Goal: Complete application form: Complete application form

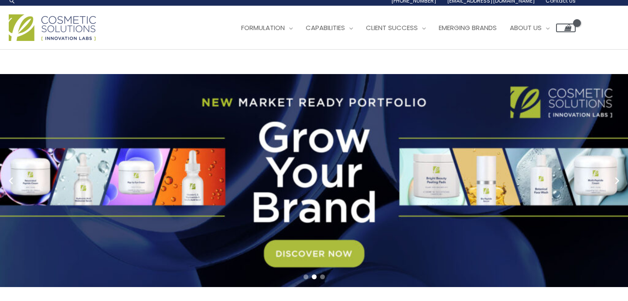
scroll to position [4, 0]
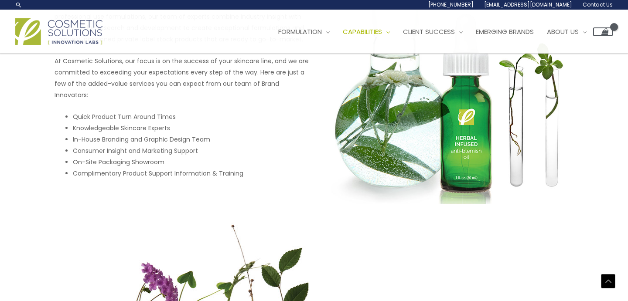
scroll to position [448, 0]
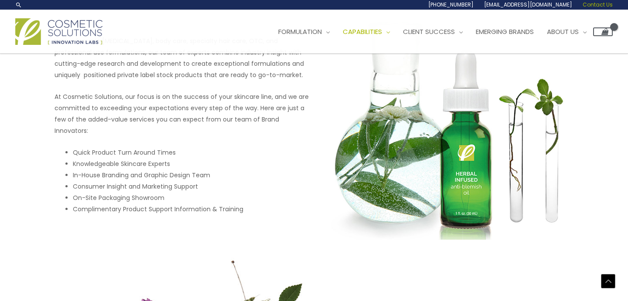
click at [603, 2] on span "Contact Us" at bounding box center [597, 4] width 30 height 7
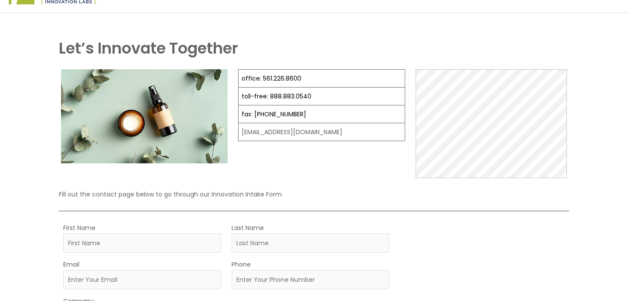
scroll to position [107, 0]
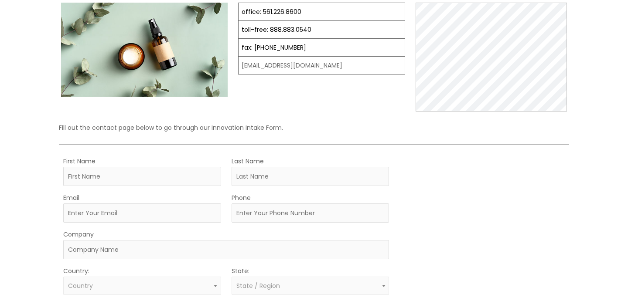
click at [300, 66] on td "[EMAIL_ADDRESS][DOMAIN_NAME]" at bounding box center [321, 66] width 166 height 18
click at [325, 67] on td "[EMAIL_ADDRESS][DOMAIN_NAME]" at bounding box center [321, 66] width 166 height 18
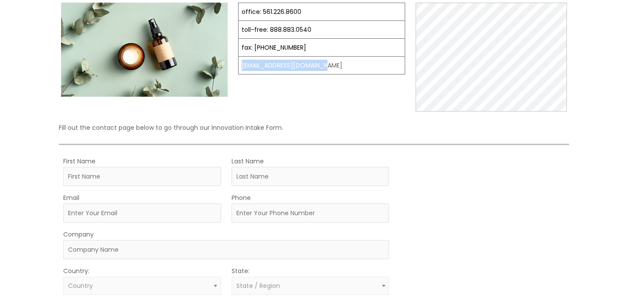
drag, startPoint x: 327, startPoint y: 66, endPoint x: 240, endPoint y: 64, distance: 87.2
click at [240, 64] on td "[EMAIL_ADDRESS][DOMAIN_NAME]" at bounding box center [321, 66] width 166 height 18
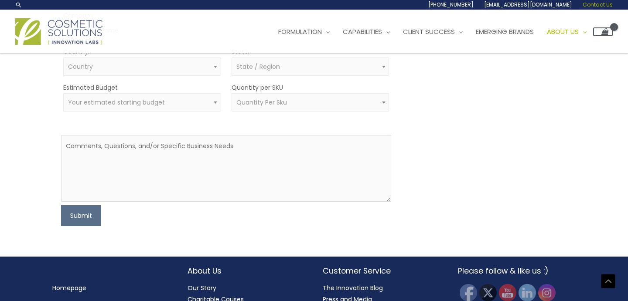
scroll to position [21, 0]
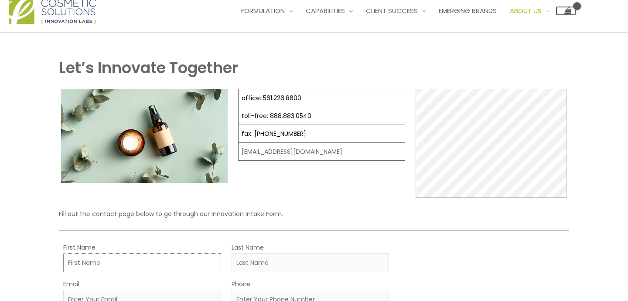
click at [191, 263] on input "First Name" at bounding box center [142, 262] width 158 height 19
type input "Yasmine"
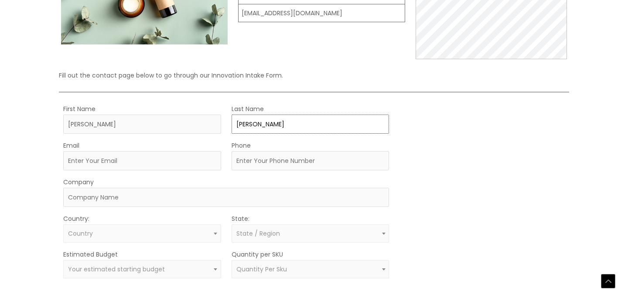
scroll to position [183, 0]
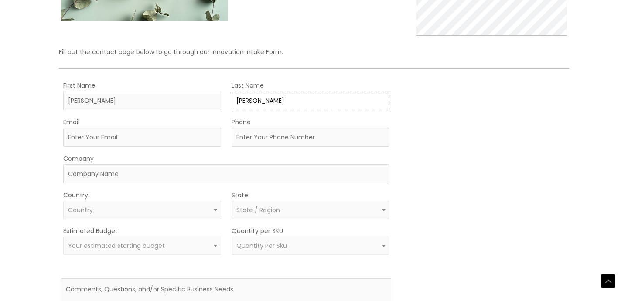
type input "Yousef"
type input "yasmine.yousef@icloud.com"
type input "7864890495"
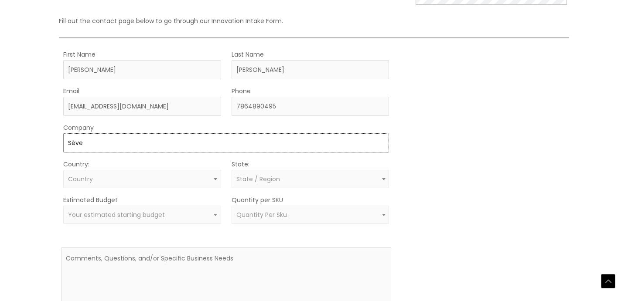
scroll to position [222, 0]
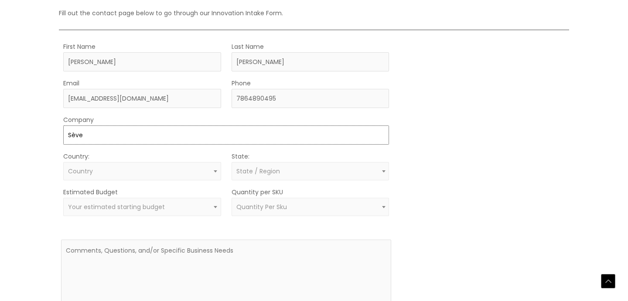
type input "Sève"
click at [201, 169] on span "Country" at bounding box center [142, 171] width 148 height 8
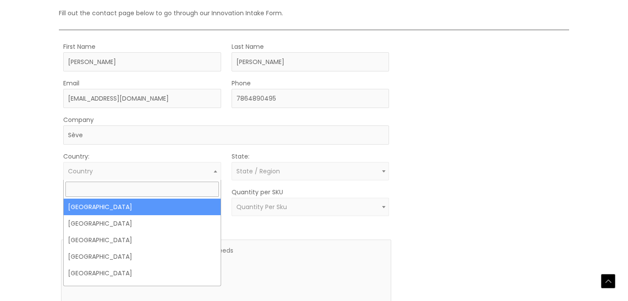
select select "United States"
select select
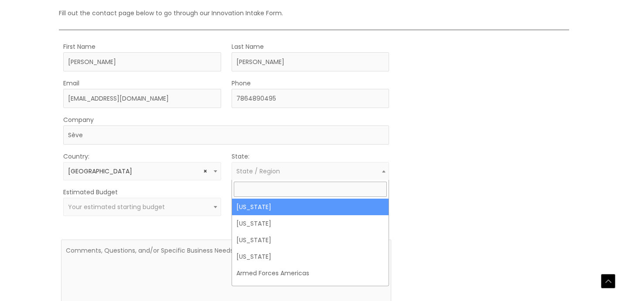
click at [273, 173] on span "State / Region" at bounding box center [258, 171] width 44 height 9
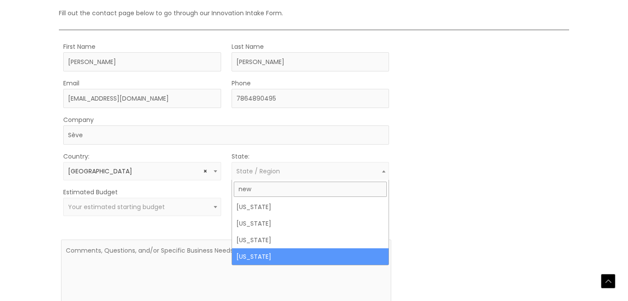
type input "new"
select select "New York"
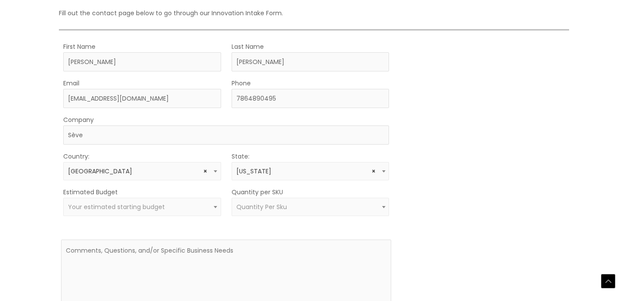
click at [197, 211] on span "Your estimated starting budget" at bounding box center [142, 207] width 158 height 18
click at [203, 218] on form "First Name Yasmine Last Name Yousef Email yasmine.yousef@icloud.com Phone 78648…" at bounding box center [226, 186] width 330 height 290
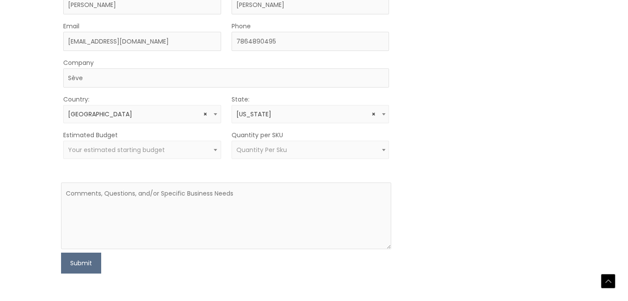
scroll to position [281, 0]
click at [304, 147] on span "Quantity Per Sku" at bounding box center [310, 148] width 148 height 8
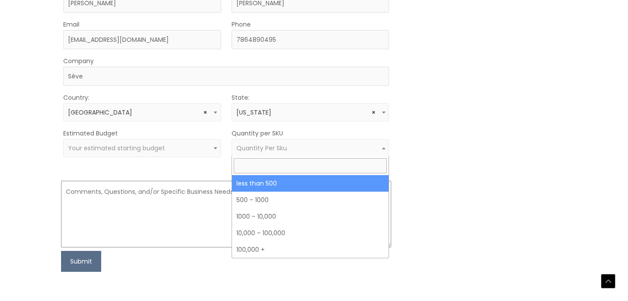
click at [199, 182] on textarea at bounding box center [226, 214] width 330 height 67
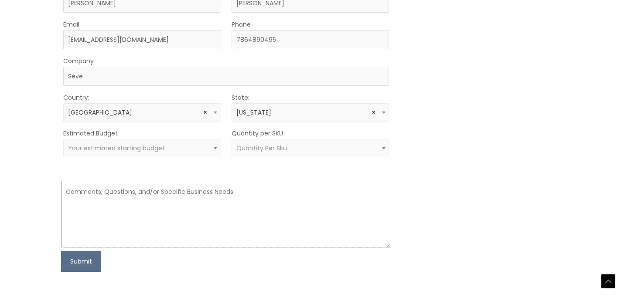
paste textarea "My name is [Your Name], and I am a physician developing a luxury cosmeceutical …"
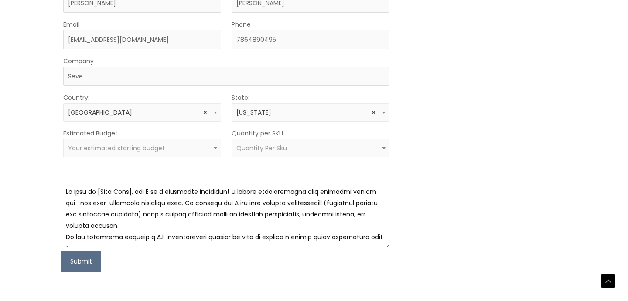
scroll to position [0, 0]
drag, startPoint x: 102, startPoint y: 191, endPoint x: 154, endPoint y: 189, distance: 52.3
click at [155, 189] on textarea at bounding box center [226, 214] width 330 height 67
click at [154, 189] on textarea at bounding box center [226, 214] width 330 height 67
drag, startPoint x: 154, startPoint y: 189, endPoint x: 22, endPoint y: 185, distance: 132.1
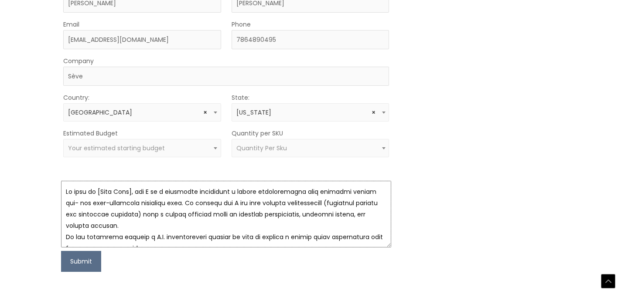
click at [23, 186] on div "Let’s Innovate Together office: 561.226.8600 toll-free: 888.883.0540 fax: 561.2…" at bounding box center [314, 37] width 628 height 529
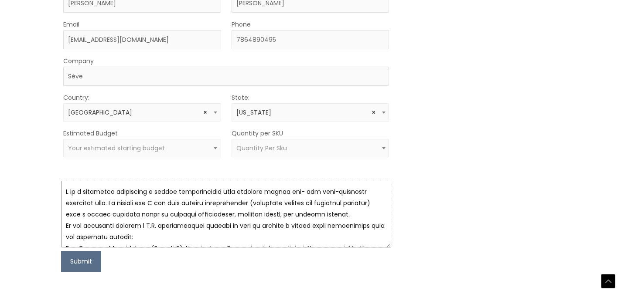
drag, startPoint x: 264, startPoint y: 200, endPoint x: 98, endPoint y: 214, distance: 166.6
click at [98, 214] on textarea at bounding box center [226, 214] width 330 height 67
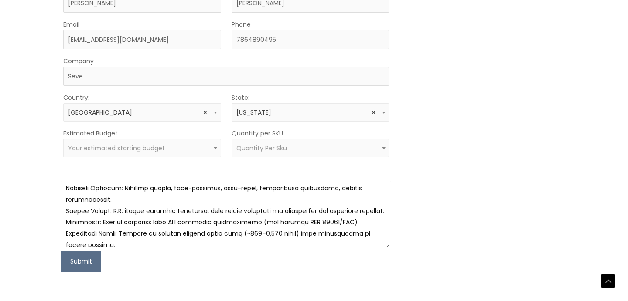
scroll to position [85, 0]
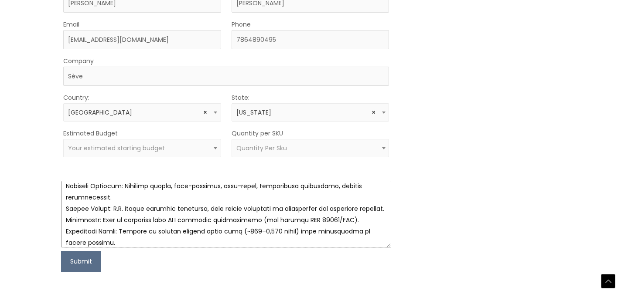
drag, startPoint x: 94, startPoint y: 220, endPoint x: 57, endPoint y: 208, distance: 39.0
click at [57, 208] on div "Let’s Innovate Together office: 561.226.8600 toll-free: 888.883.0540 fax: 561.2…" at bounding box center [314, 34] width 515 height 475
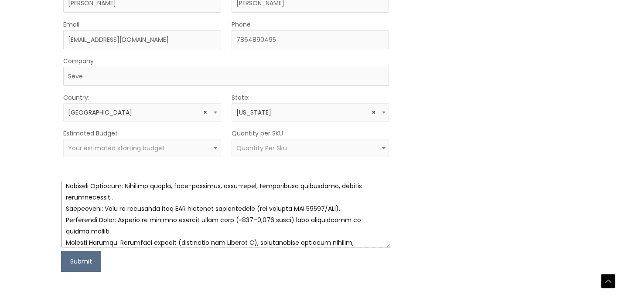
type textarea "I am a physician developing a luxury cosmeceutical line targeted toward pre- an…"
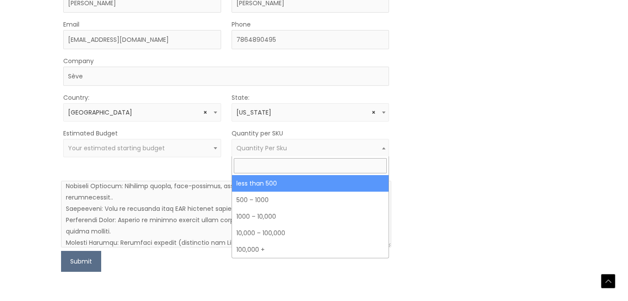
click at [273, 148] on span "Quantity Per Sku" at bounding box center [261, 148] width 51 height 9
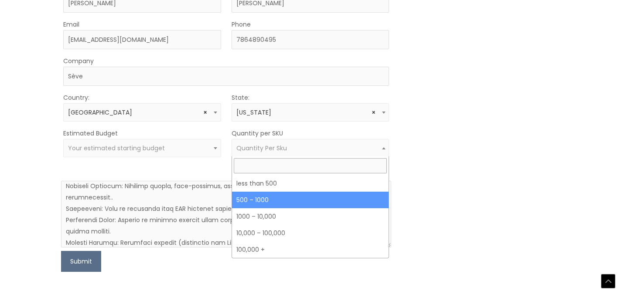
select select "8"
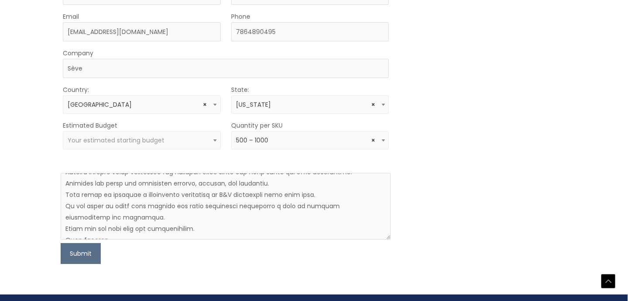
scroll to position [204, 0]
click at [117, 234] on textarea at bounding box center [226, 206] width 330 height 67
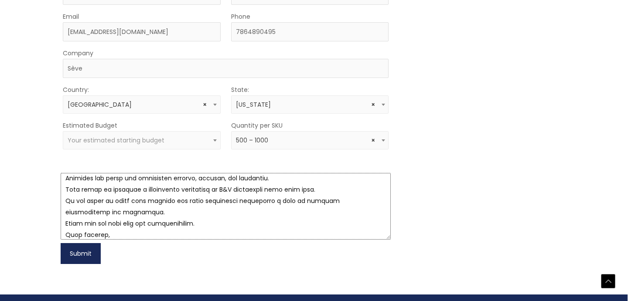
type textarea "I am a physician developing a luxury cosmeceutical line targeted toward pre- an…"
click at [93, 255] on button "Submit" at bounding box center [81, 253] width 40 height 21
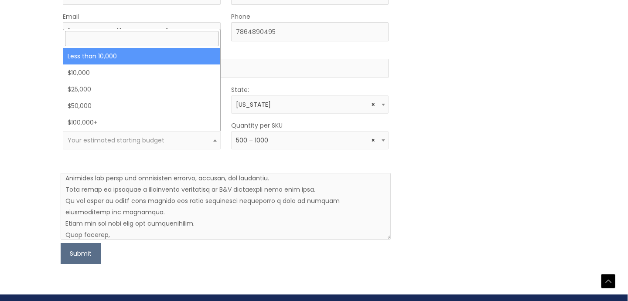
click at [129, 139] on span "Your estimated starting budget" at bounding box center [116, 140] width 97 height 9
select select "-10000"
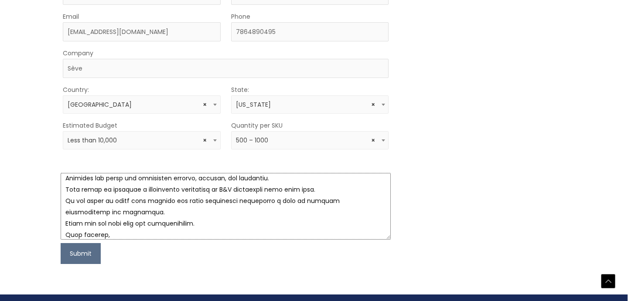
click at [107, 236] on textarea at bounding box center [226, 206] width 330 height 67
type textarea "I am a physician developing a luxury cosmeceutical line targeted toward pre- an…"
click at [69, 248] on button "Submit" at bounding box center [81, 253] width 40 height 21
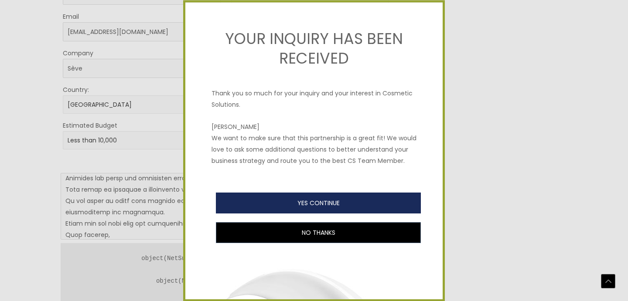
click at [280, 204] on button "YES CONTINUE" at bounding box center [318, 203] width 205 height 21
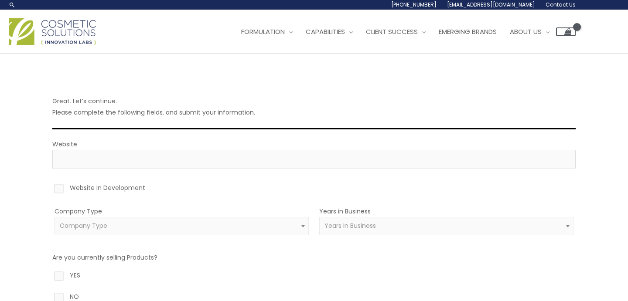
scroll to position [18, 0]
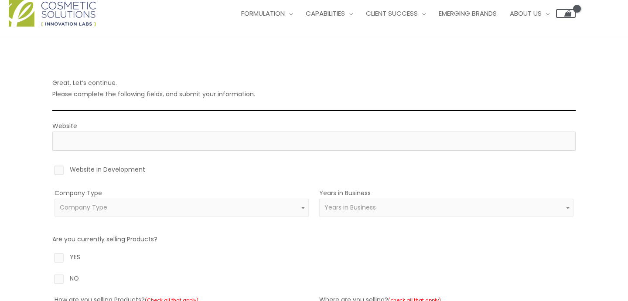
click at [280, 207] on span "Company Type" at bounding box center [182, 208] width 244 height 8
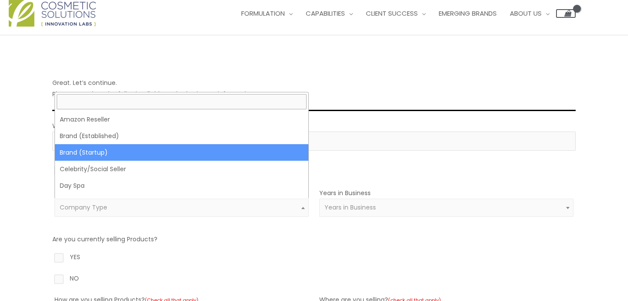
select select "39"
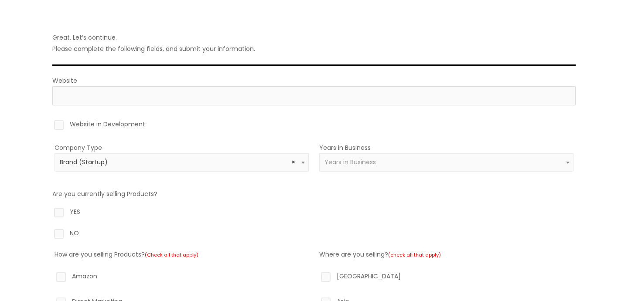
scroll to position [64, 0]
click at [70, 228] on label "NO" at bounding box center [313, 234] width 523 height 15
click at [49, 228] on input "NO" at bounding box center [47, 230] width 6 height 6
radio input "true"
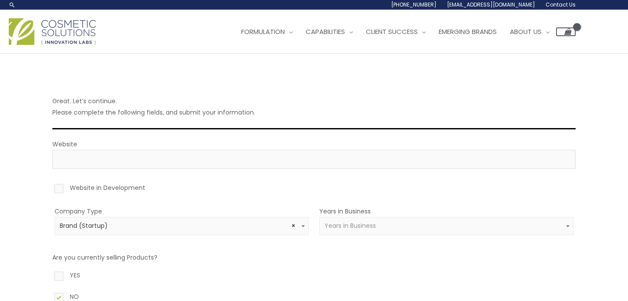
scroll to position [0, 0]
